Goal: Task Accomplishment & Management: Manage account settings

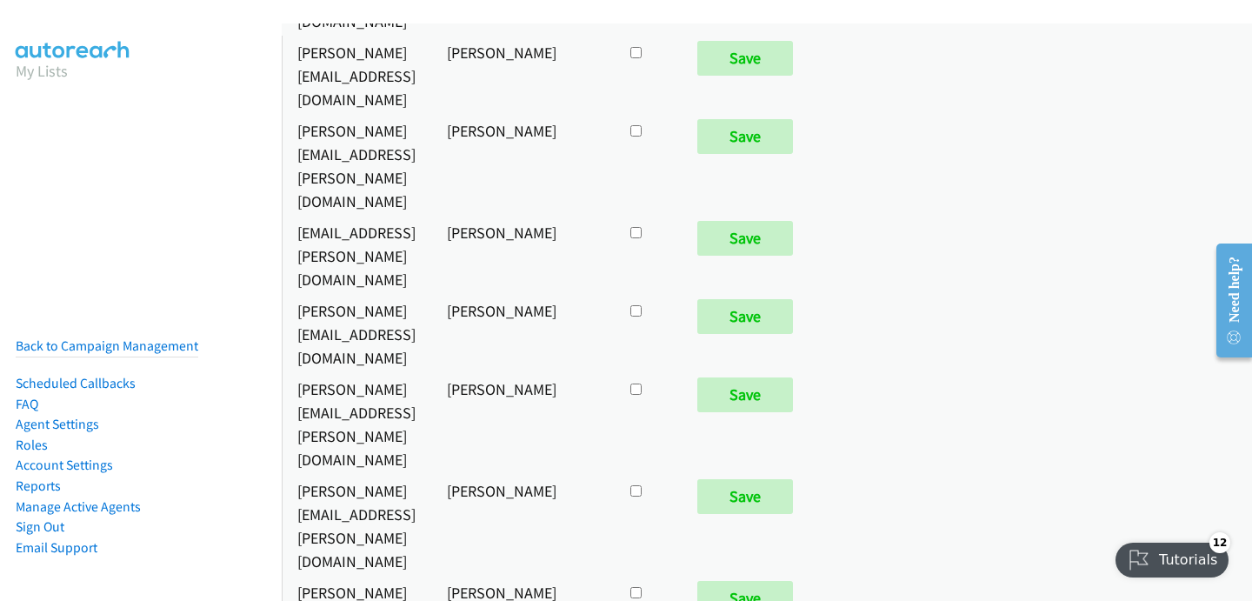
scroll to position [1485, 0]
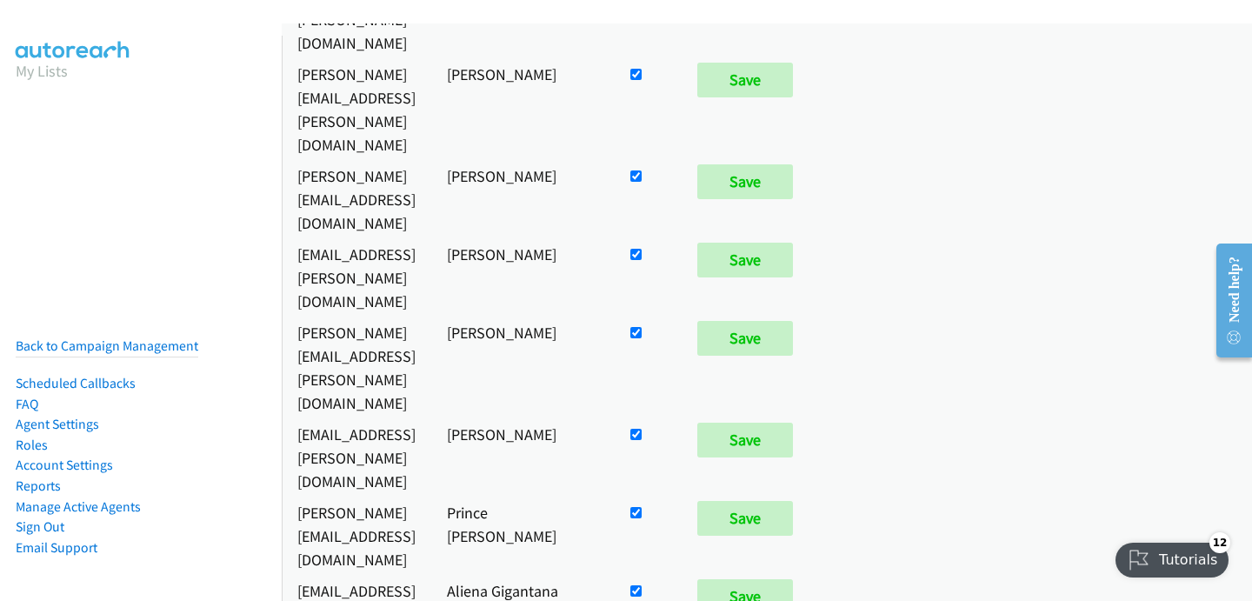
checkbox input "false"
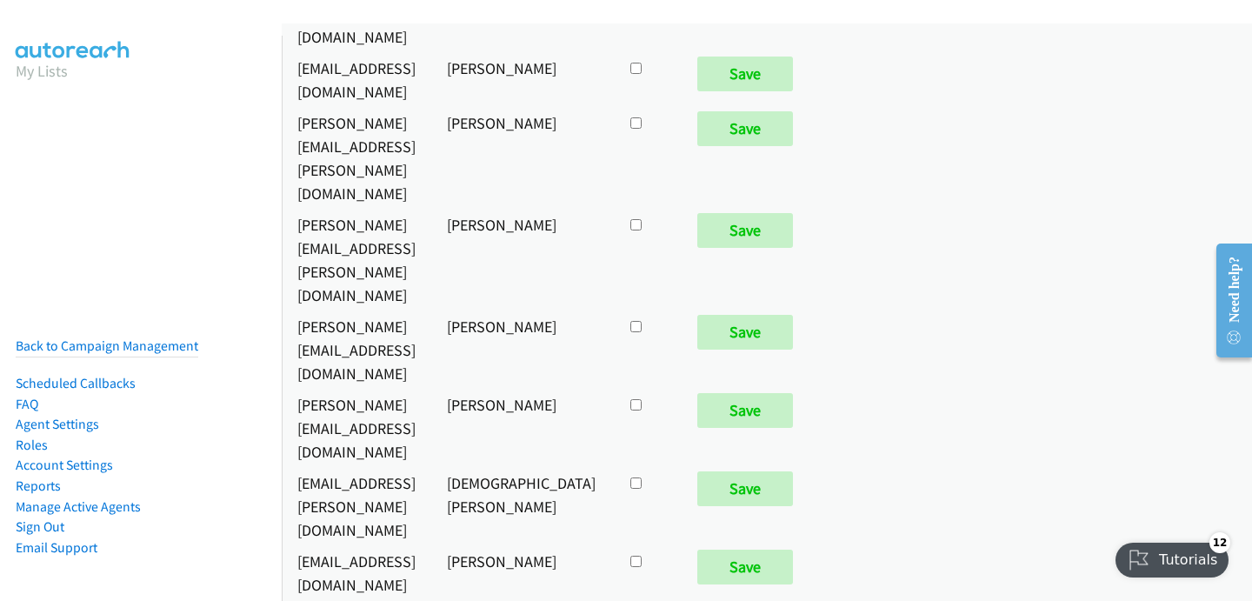
scroll to position [9033, 0]
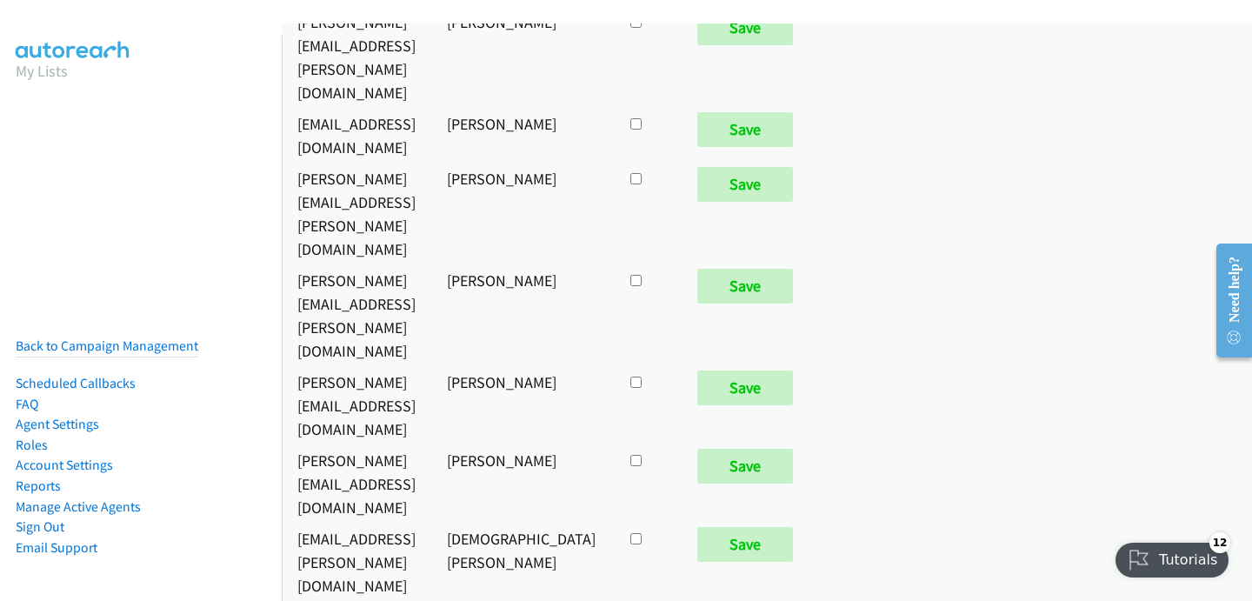
checkbox input "true"
